Goal: Information Seeking & Learning: Learn about a topic

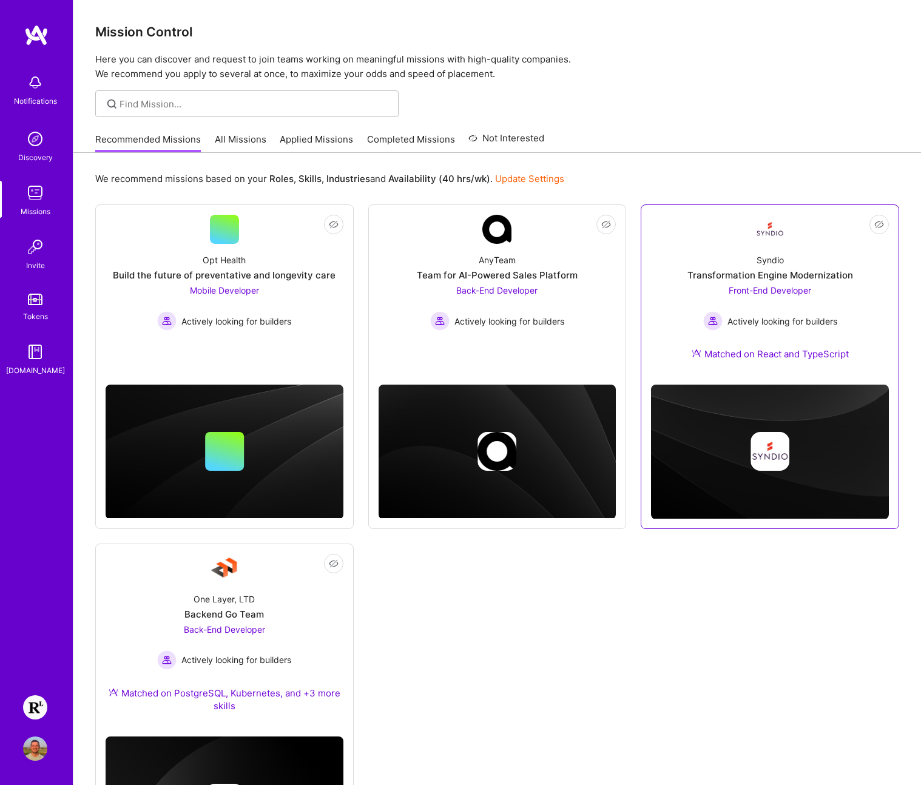
scroll to position [124, 0]
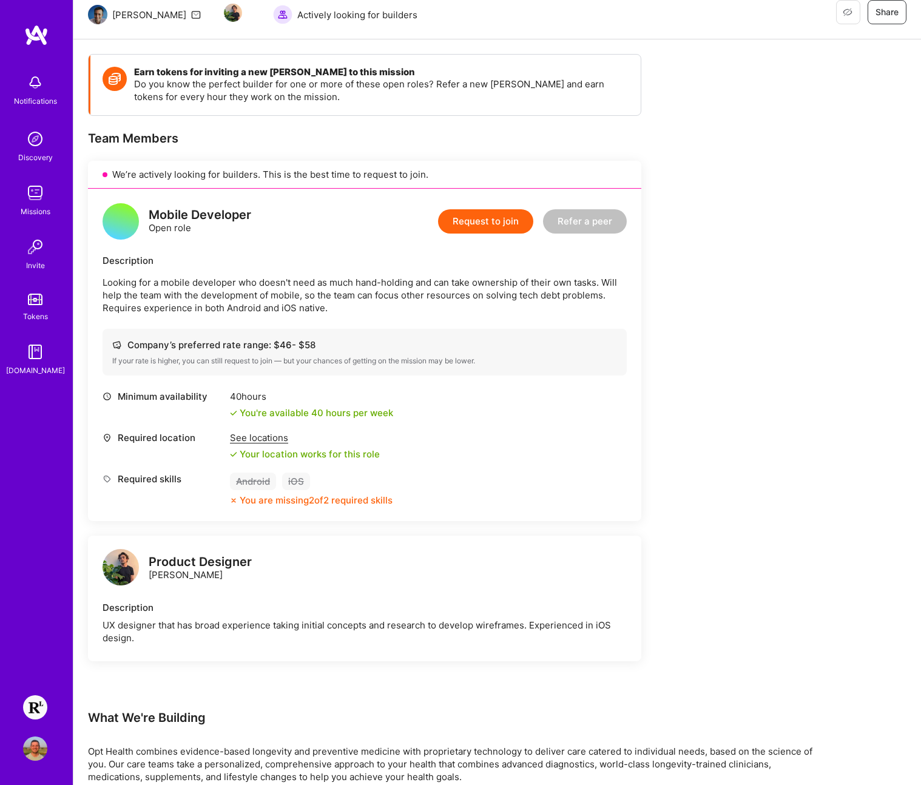
scroll to position [191, 0]
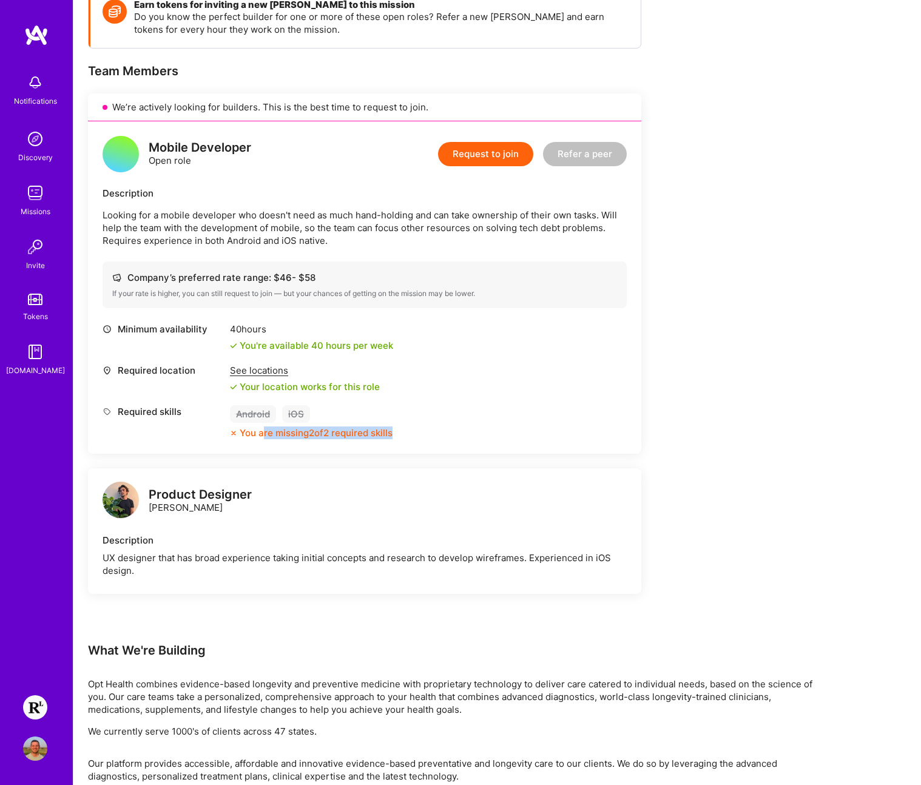
drag, startPoint x: 262, startPoint y: 436, endPoint x: 419, endPoint y: 429, distance: 156.7
click at [414, 430] on div "Required skills Android iOS You are missing 2 of 2 required skills" at bounding box center [365, 422] width 524 height 34
click at [419, 430] on div "Required skills Android iOS You are missing 2 of 2 required skills" at bounding box center [365, 422] width 524 height 34
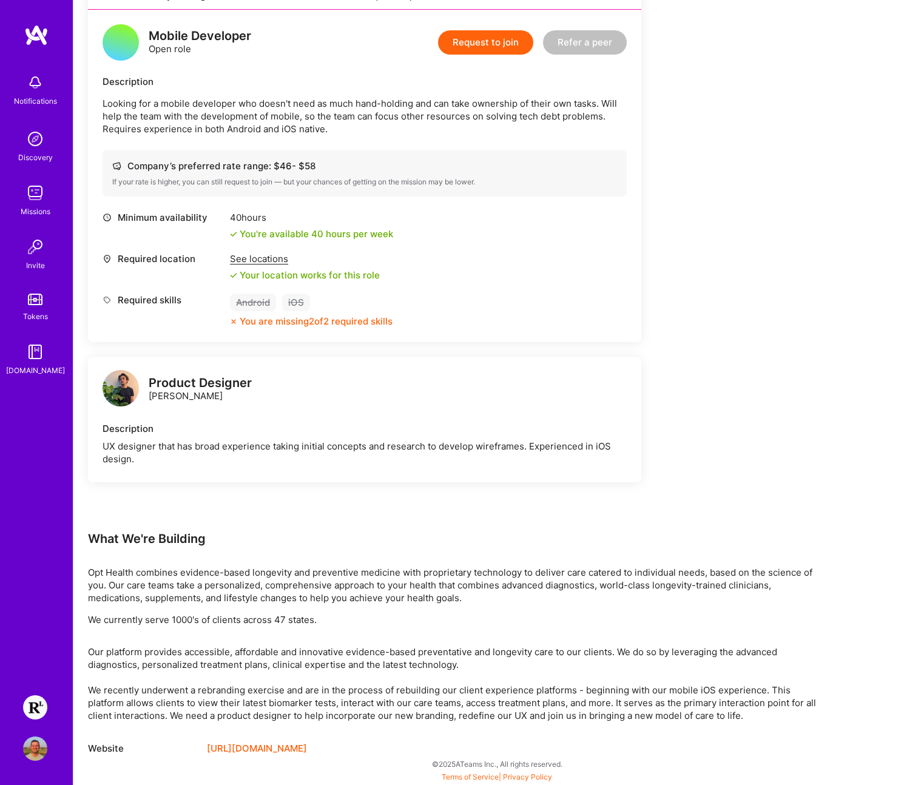
scroll to position [0, 0]
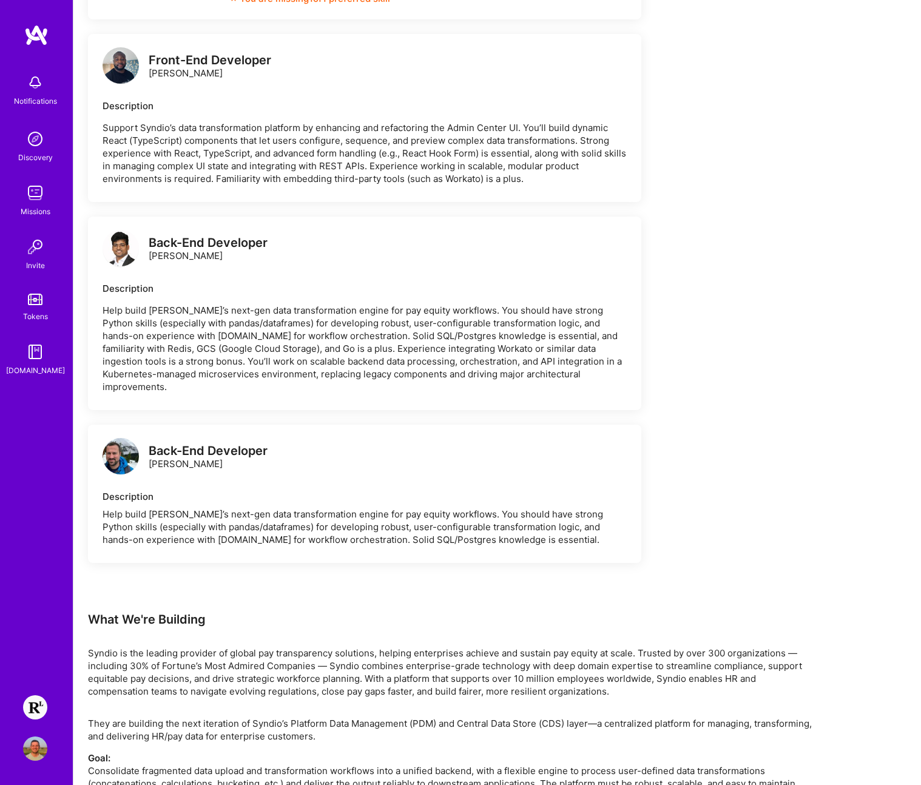
scroll to position [1139, 0]
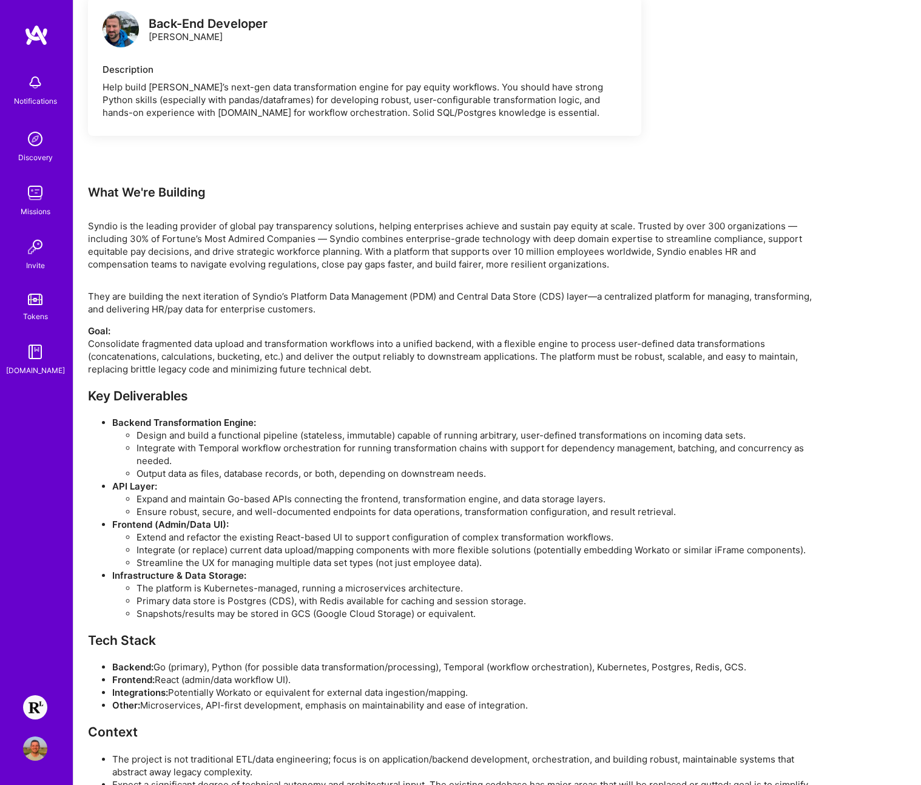
click at [45, 709] on img at bounding box center [35, 707] width 24 height 24
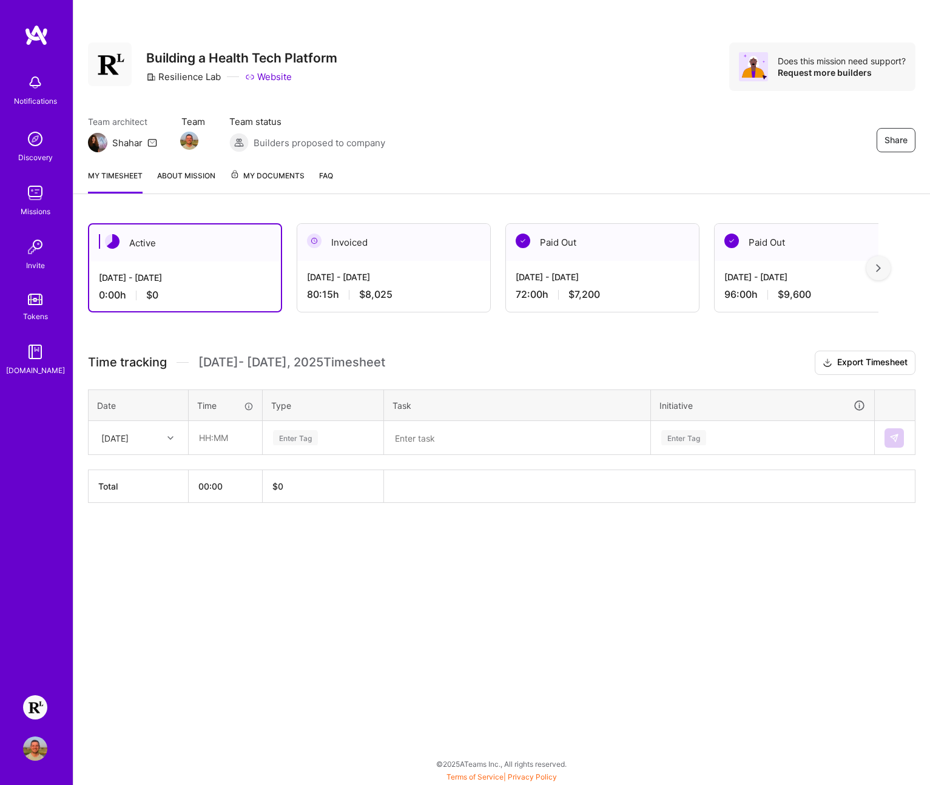
click at [661, 576] on div "Share Building a Health Tech Platform Resilience Lab Website Does this mission …" at bounding box center [501, 392] width 857 height 785
